Goal: Book appointment/travel/reservation

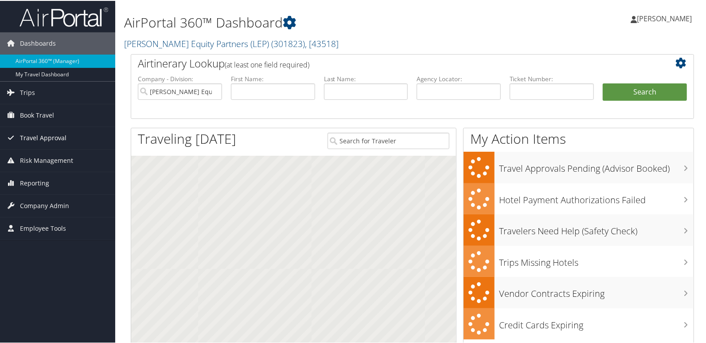
click at [47, 136] on span "Travel Approval" at bounding box center [43, 137] width 47 height 22
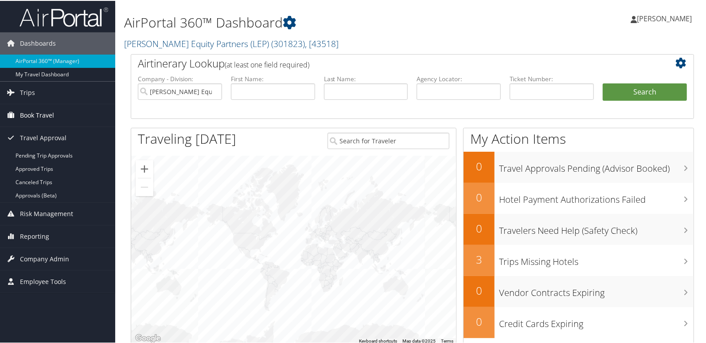
click at [35, 114] on span "Book Travel" at bounding box center [37, 114] width 34 height 22
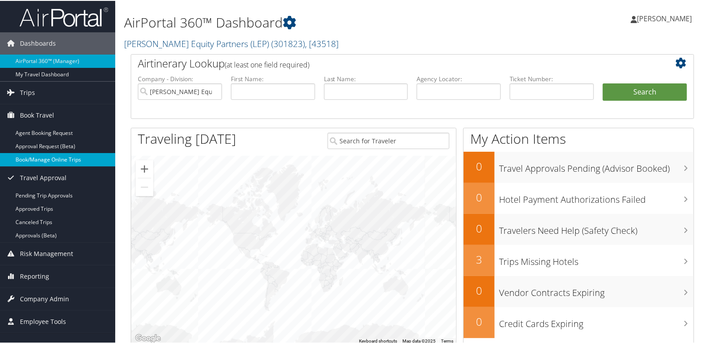
click at [34, 157] on link "Book/Manage Online Trips" at bounding box center [57, 158] width 115 height 13
